Goal: Task Accomplishment & Management: Use online tool/utility

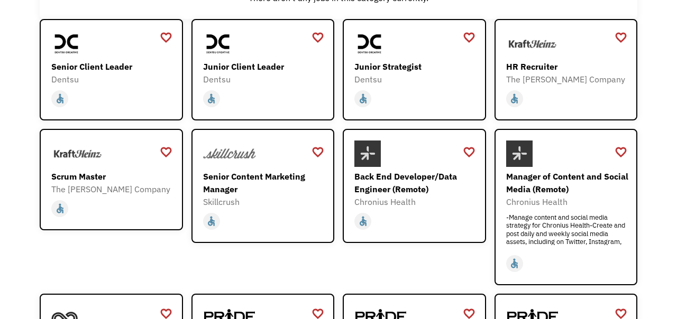
scroll to position [151, 0]
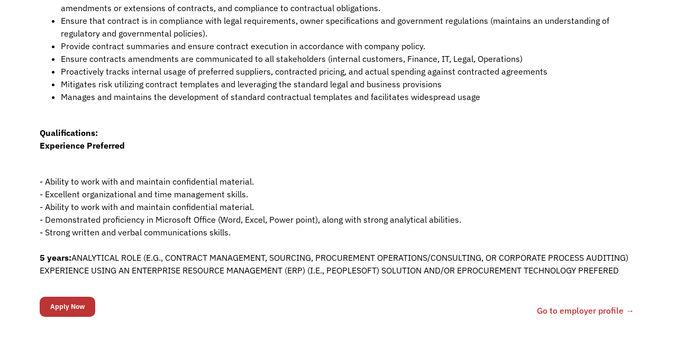
scroll to position [355, 0]
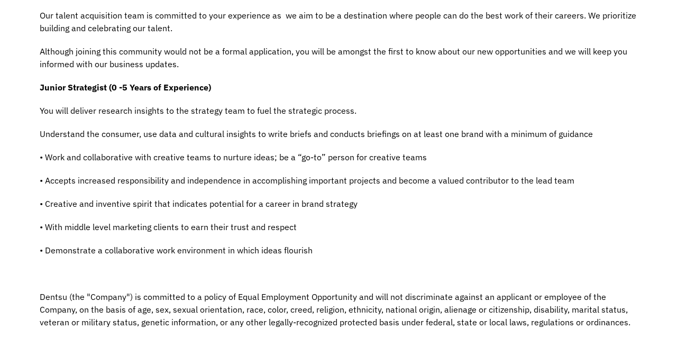
scroll to position [272, 0]
